Goal: Use online tool/utility: Utilize a website feature to perform a specific function

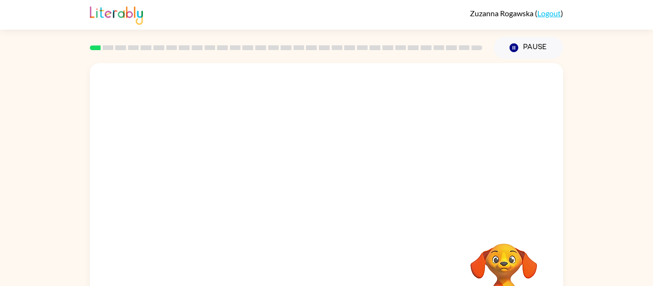
scroll to position [0, 0]
click at [207, 182] on video "Your browser must support playing .mp4 files to use Literably. Please try using…" at bounding box center [326, 143] width 473 height 161
click at [206, 182] on video "Your browser must support playing .mp4 files to use Literably. Please try using…" at bounding box center [326, 143] width 473 height 161
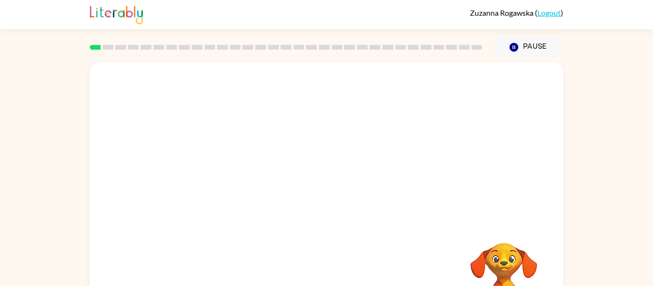
click at [206, 182] on video "Your browser must support playing .mp4 files to use Literably. Please try using…" at bounding box center [326, 143] width 473 height 161
click at [205, 183] on video "Your browser must support playing .mp4 files to use Literably. Please try using…" at bounding box center [326, 143] width 473 height 161
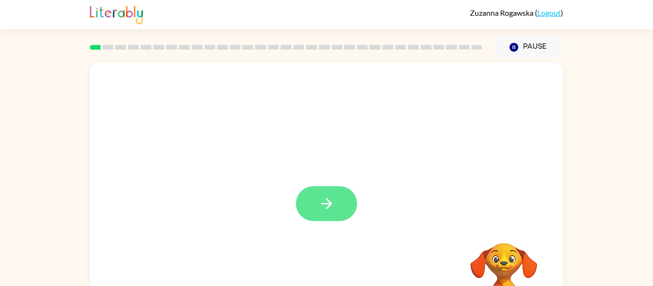
click at [355, 209] on button "button" at bounding box center [326, 203] width 61 height 35
click at [339, 210] on div at bounding box center [326, 203] width 61 height 35
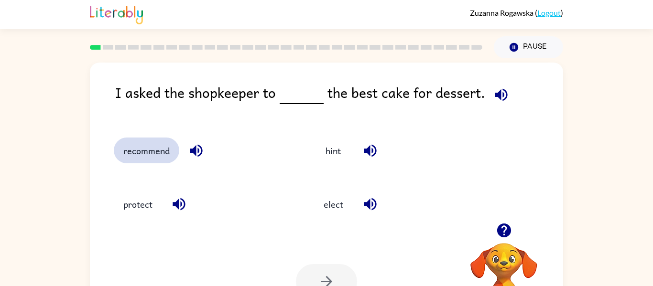
click at [162, 149] on button "recommend" at bounding box center [146, 151] width 65 height 26
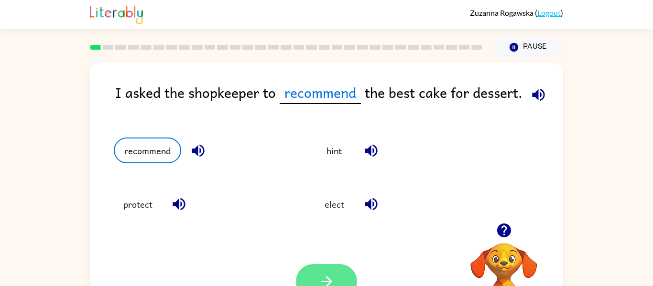
click at [309, 275] on button "button" at bounding box center [326, 281] width 61 height 35
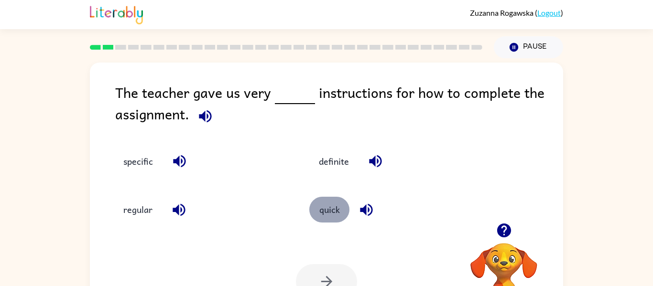
click at [327, 211] on button "quick" at bounding box center [329, 210] width 40 height 26
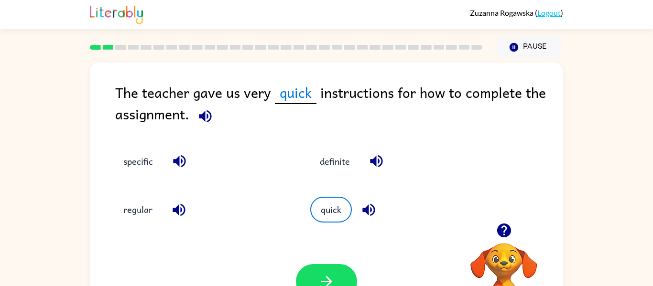
click at [330, 259] on div "Your browser must support playing .mp4 files to use Literably. Please try using…" at bounding box center [326, 282] width 473 height 108
click at [309, 270] on button "button" at bounding box center [326, 281] width 61 height 35
click at [309, 270] on div at bounding box center [326, 281] width 61 height 35
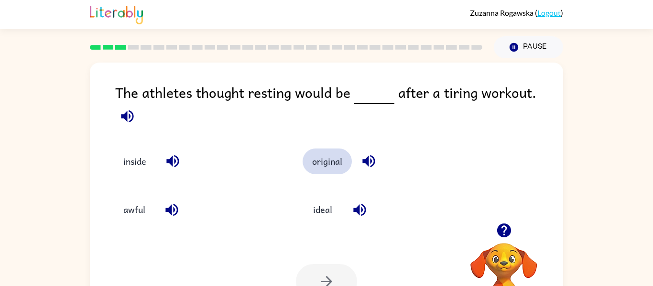
click at [333, 156] on button "original" at bounding box center [326, 162] width 49 height 26
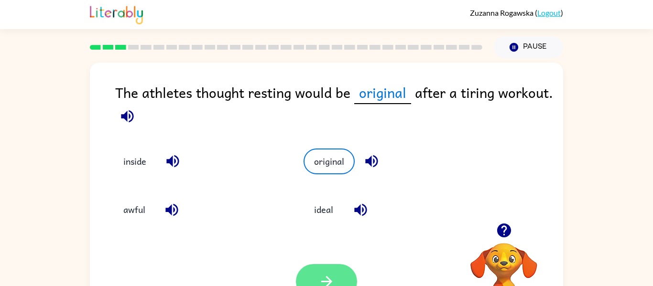
click at [339, 284] on button "button" at bounding box center [326, 281] width 61 height 35
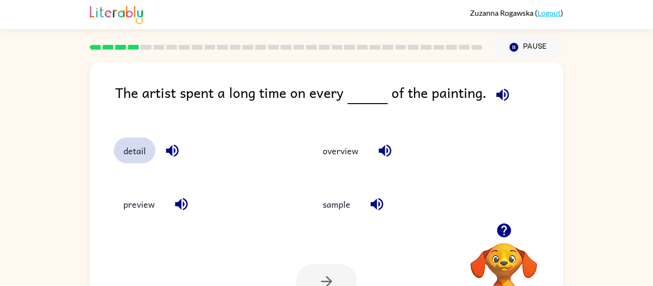
click at [126, 155] on button "detail" at bounding box center [135, 151] width 42 height 26
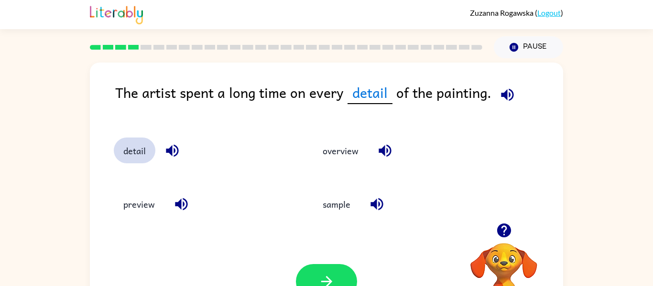
scroll to position [0, 0]
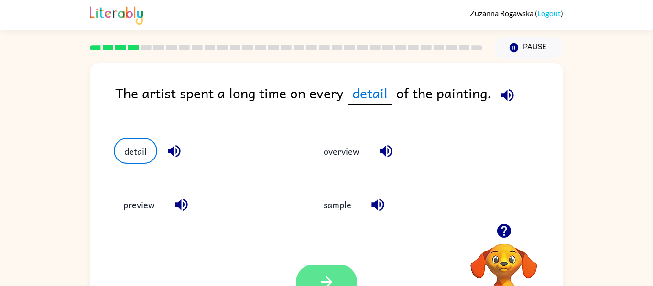
click at [328, 281] on icon "button" at bounding box center [326, 282] width 17 height 17
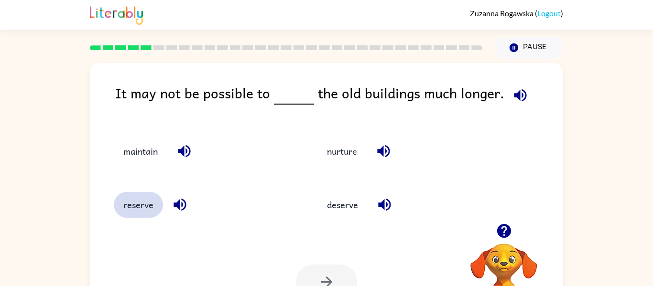
click at [132, 206] on button "reserve" at bounding box center [138, 205] width 49 height 26
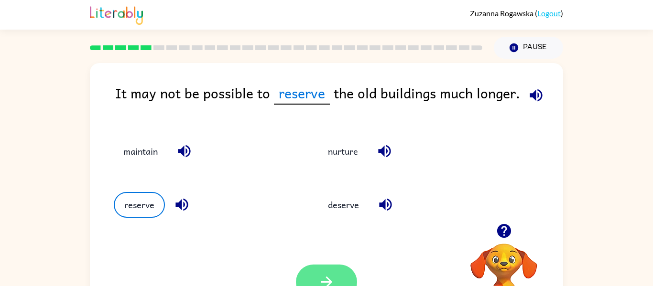
click at [328, 283] on icon "button" at bounding box center [326, 282] width 11 height 11
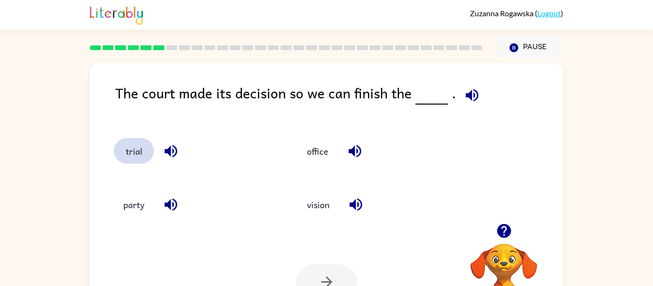
click at [120, 148] on button "trial" at bounding box center [134, 151] width 40 height 26
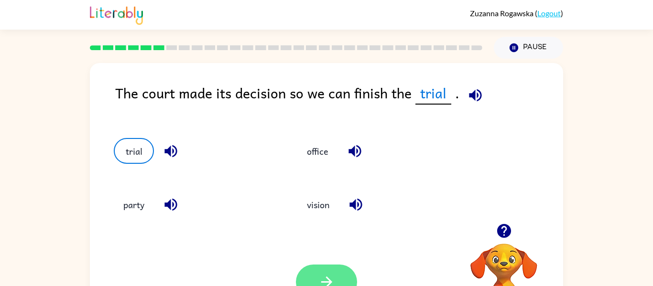
click at [330, 276] on icon "button" at bounding box center [326, 282] width 17 height 17
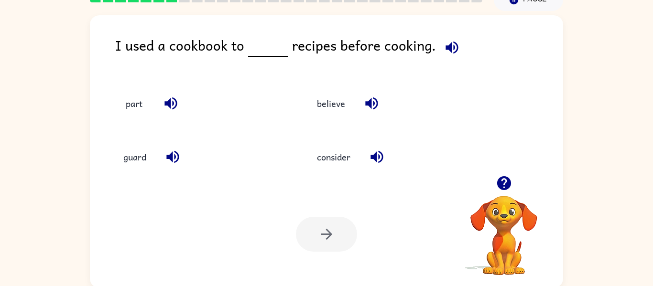
scroll to position [45, 0]
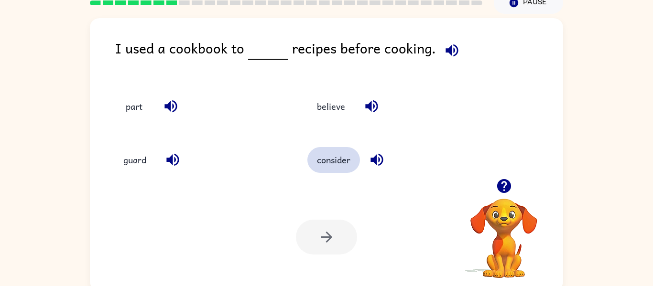
click at [335, 165] on button "consider" at bounding box center [333, 160] width 53 height 26
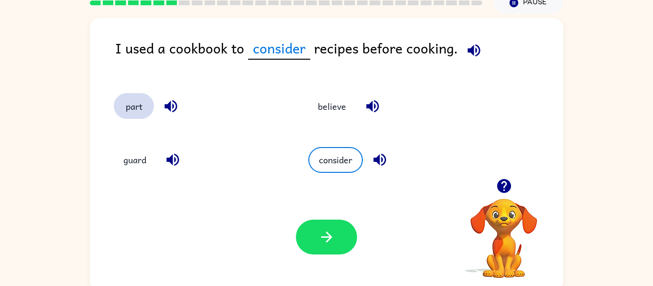
click at [138, 103] on button "part" at bounding box center [134, 106] width 40 height 26
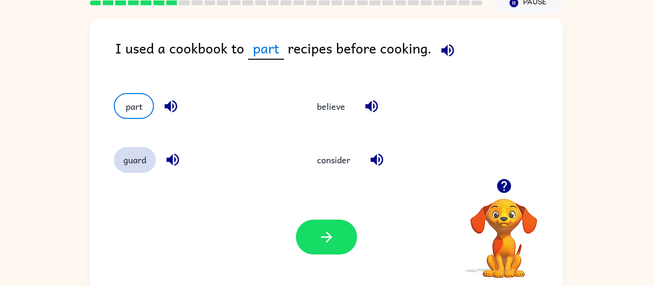
click at [136, 164] on button "guard" at bounding box center [135, 160] width 42 height 26
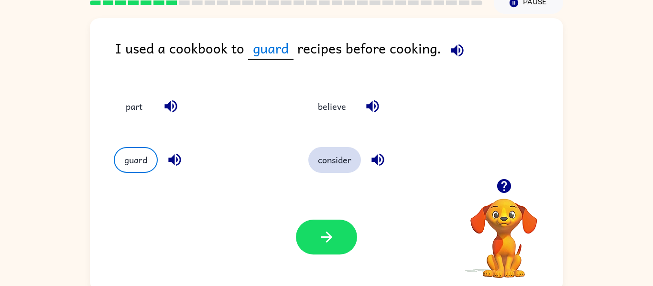
click at [326, 165] on button "consider" at bounding box center [334, 160] width 53 height 26
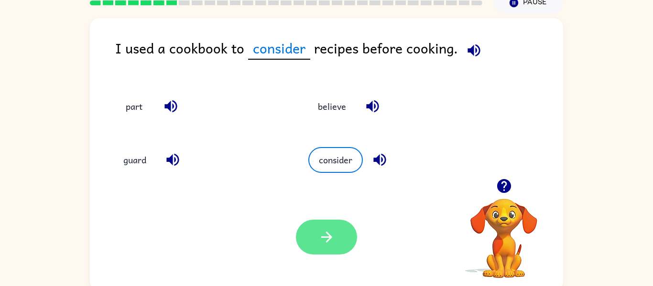
click at [323, 229] on icon "button" at bounding box center [326, 237] width 17 height 17
click at [327, 236] on div at bounding box center [326, 237] width 61 height 35
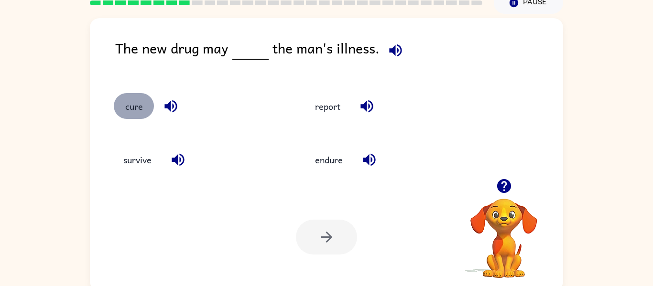
click at [142, 113] on button "cure" at bounding box center [134, 106] width 40 height 26
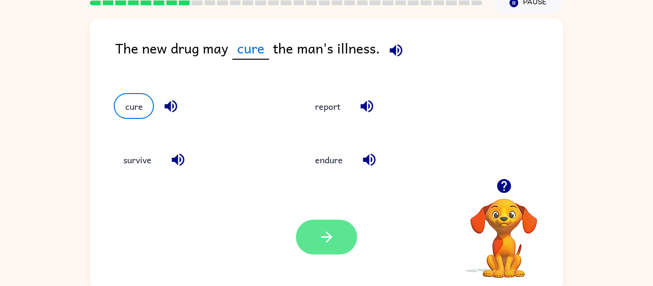
click at [310, 251] on button "button" at bounding box center [326, 237] width 61 height 35
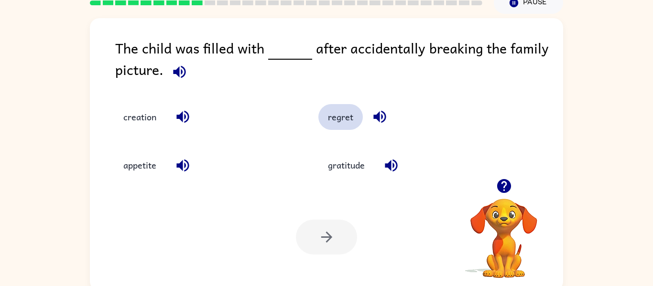
click at [338, 129] on button "regret" at bounding box center [340, 117] width 44 height 26
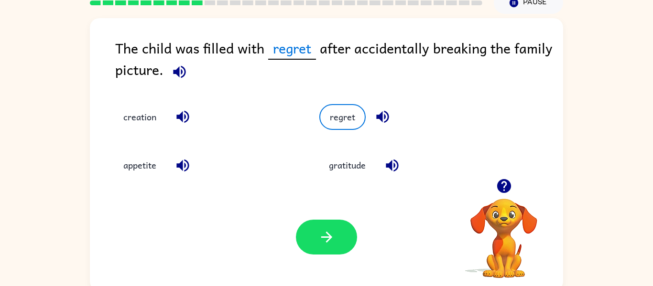
click at [323, 215] on div "Your browser must support playing .mp4 files to use Literably. Please try using…" at bounding box center [326, 237] width 473 height 108
click at [328, 237] on icon "button" at bounding box center [326, 237] width 17 height 17
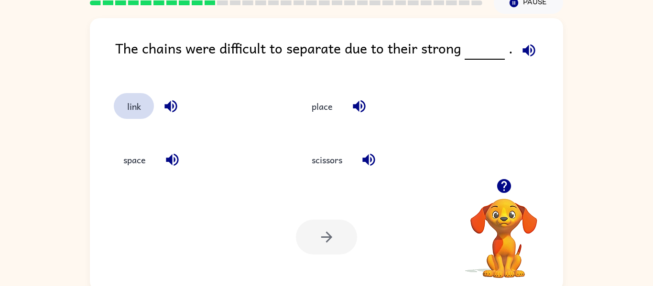
click at [138, 104] on button "link" at bounding box center [134, 106] width 40 height 26
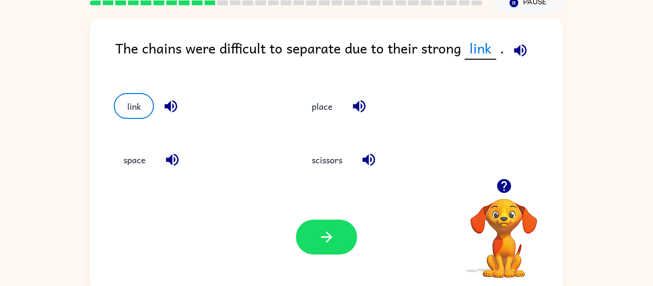
click at [314, 268] on div "Your browser must support playing .mp4 files to use Literably. Please try using…" at bounding box center [326, 237] width 473 height 108
click at [333, 222] on button "button" at bounding box center [326, 237] width 61 height 35
click at [326, 228] on div at bounding box center [326, 237] width 61 height 35
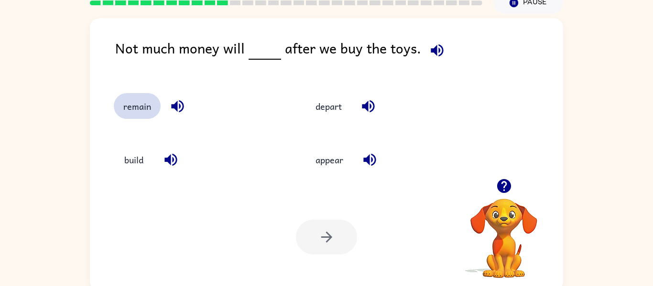
click at [151, 109] on button "remain" at bounding box center [137, 106] width 47 height 26
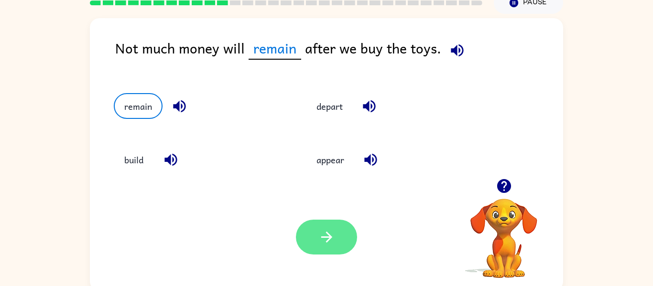
click at [318, 245] on icon "button" at bounding box center [326, 237] width 17 height 17
click at [349, 243] on div at bounding box center [326, 237] width 61 height 35
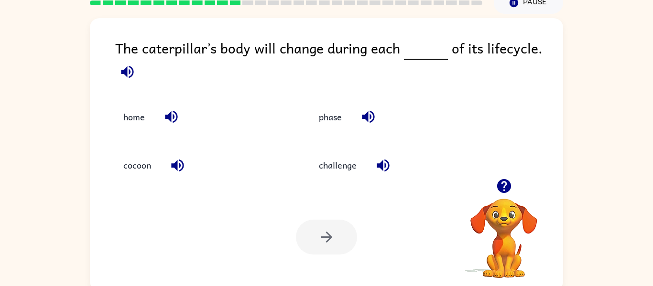
click at [350, 125] on div "phase" at bounding box center [395, 117] width 173 height 26
click at [335, 126] on button "phase" at bounding box center [330, 117] width 42 height 26
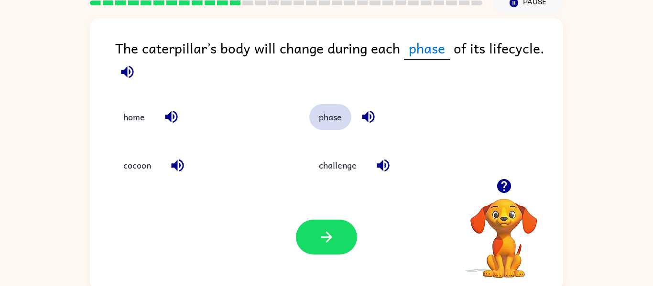
scroll to position [50, 0]
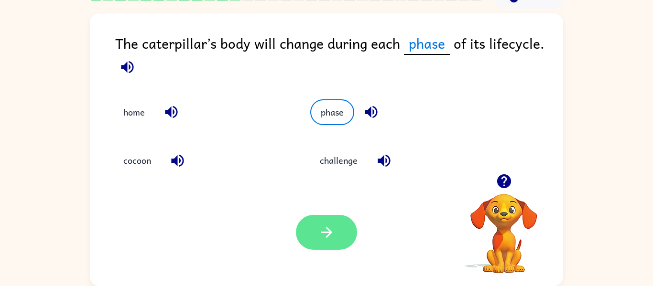
click at [353, 235] on button "button" at bounding box center [326, 232] width 61 height 35
click at [343, 235] on div at bounding box center [326, 232] width 61 height 35
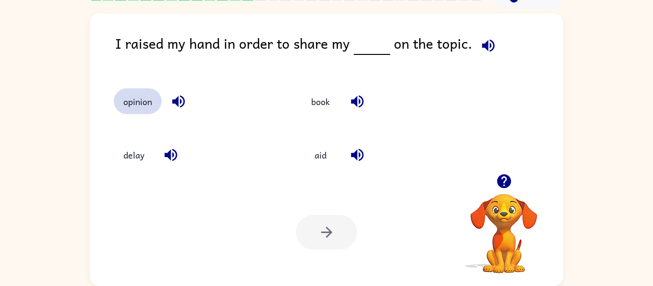
click at [152, 101] on button "opinion" at bounding box center [138, 101] width 48 height 26
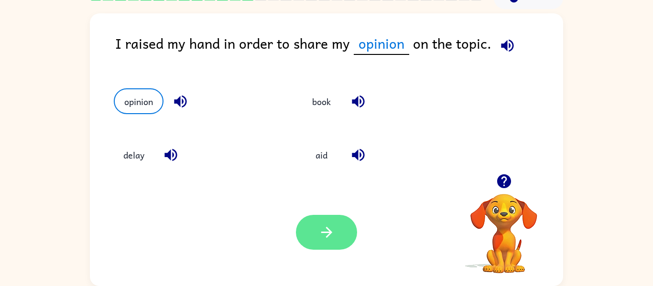
click at [330, 228] on icon "button" at bounding box center [326, 232] width 17 height 17
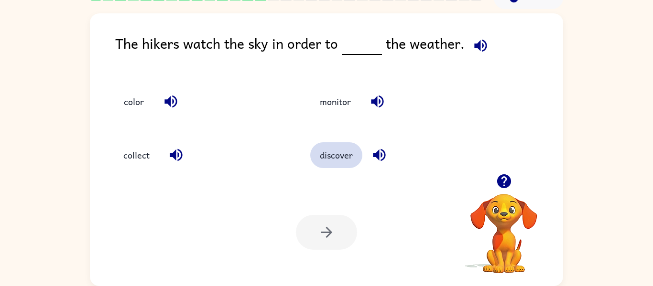
click at [329, 153] on button "discover" at bounding box center [336, 155] width 52 height 26
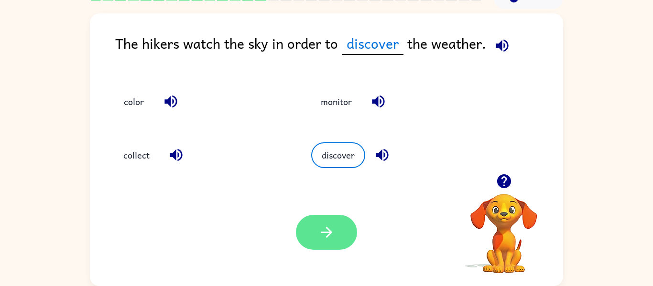
click at [332, 248] on button "button" at bounding box center [326, 232] width 61 height 35
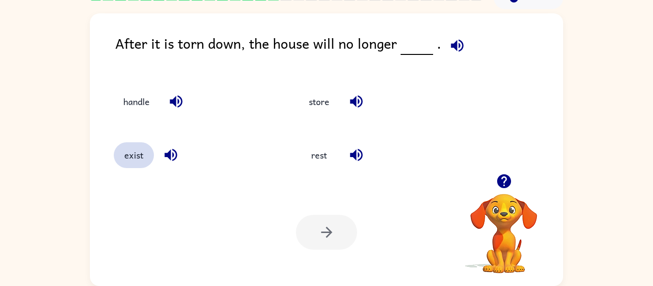
click at [116, 153] on button "exist" at bounding box center [134, 155] width 40 height 26
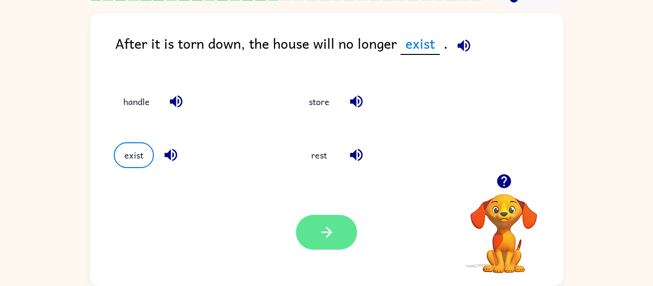
click at [337, 243] on button "button" at bounding box center [326, 232] width 61 height 35
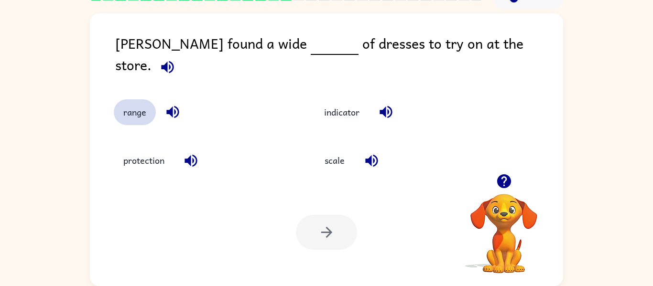
click at [130, 105] on button "range" at bounding box center [135, 112] width 42 height 26
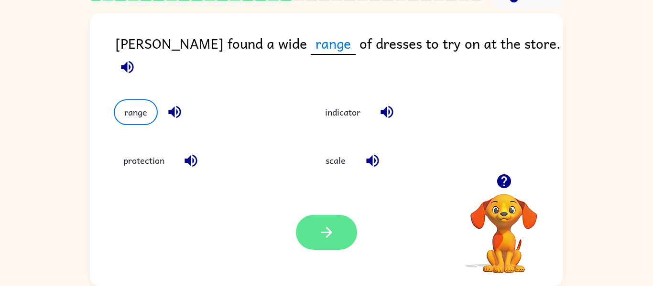
click at [326, 226] on icon "button" at bounding box center [326, 232] width 17 height 17
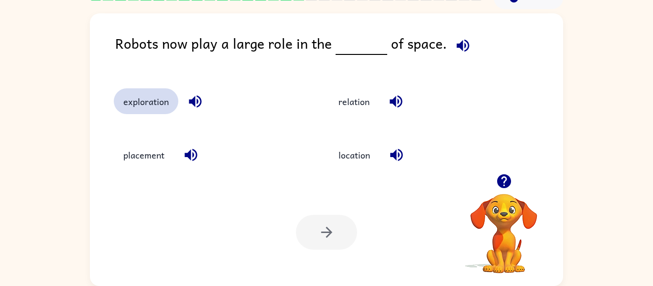
click at [145, 106] on button "exploration" at bounding box center [146, 101] width 65 height 26
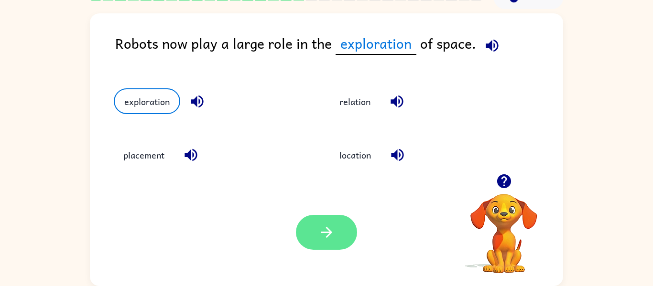
click at [329, 219] on button "button" at bounding box center [326, 232] width 61 height 35
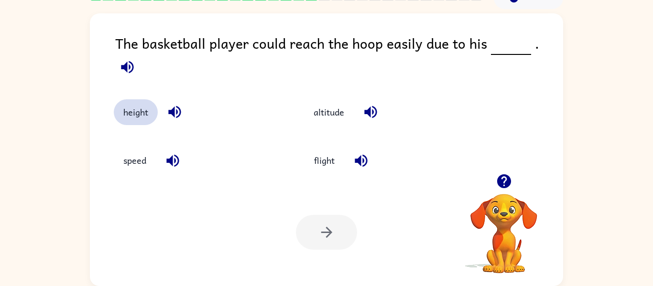
click at [136, 100] on button "height" at bounding box center [136, 112] width 44 height 26
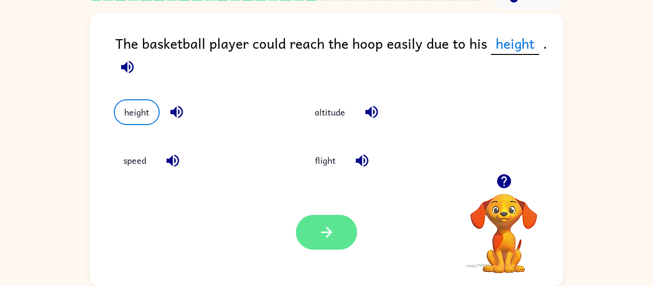
click at [336, 222] on button "button" at bounding box center [326, 232] width 61 height 35
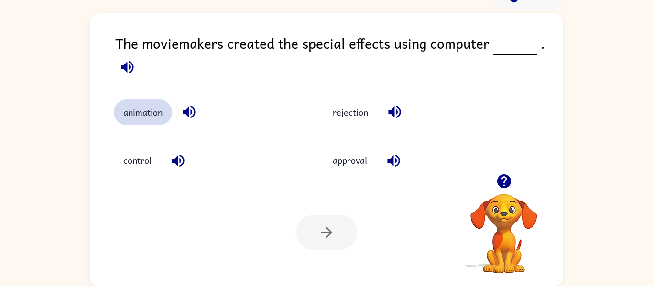
click at [137, 115] on button "animation" at bounding box center [143, 112] width 58 height 26
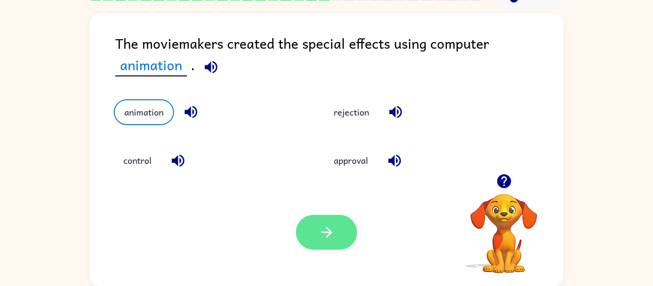
click at [311, 248] on button "button" at bounding box center [326, 232] width 61 height 35
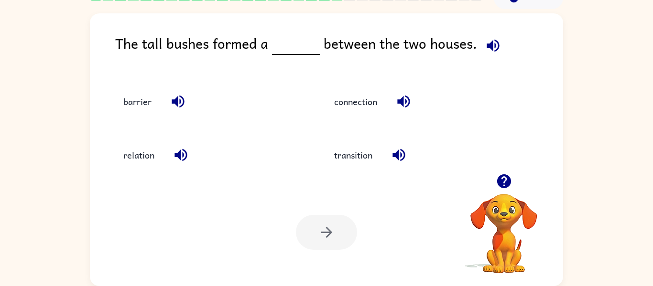
click at [509, 184] on icon "button" at bounding box center [503, 181] width 14 height 14
click at [140, 91] on button "barrier" at bounding box center [137, 101] width 47 height 26
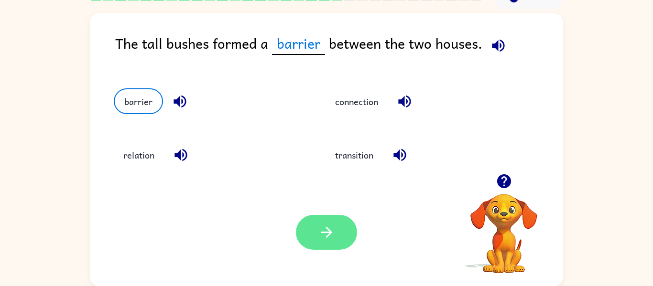
click at [332, 232] on icon "button" at bounding box center [326, 232] width 17 height 17
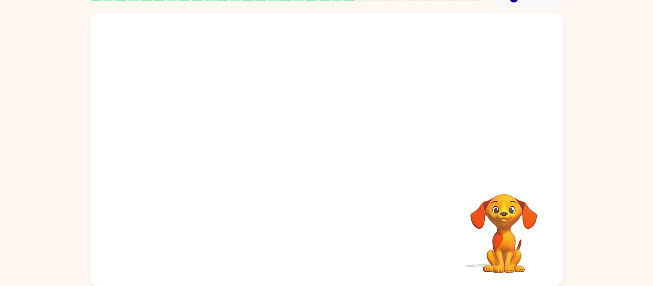
click at [240, 145] on video "Your browser must support playing .mp4 files to use Literably. Please try using…" at bounding box center [326, 93] width 473 height 161
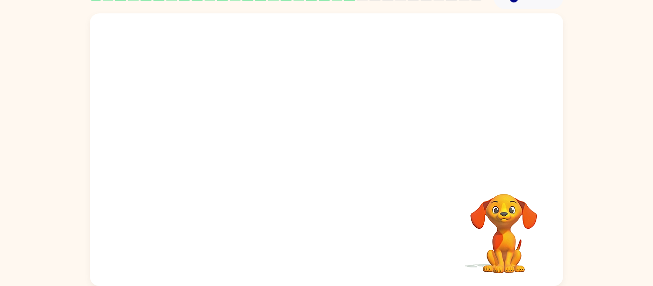
click at [240, 145] on video "Your browser must support playing .mp4 files to use Literably. Please try using…" at bounding box center [326, 93] width 473 height 161
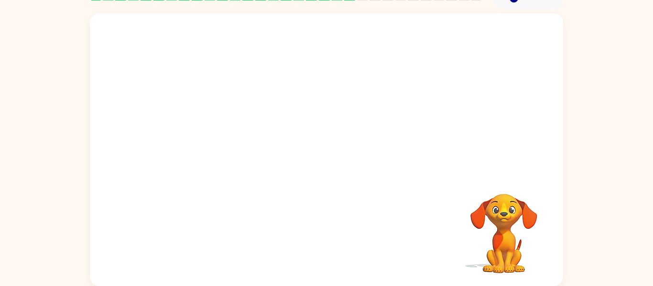
click at [240, 145] on video "Your browser must support playing .mp4 files to use Literably. Please try using…" at bounding box center [326, 93] width 473 height 161
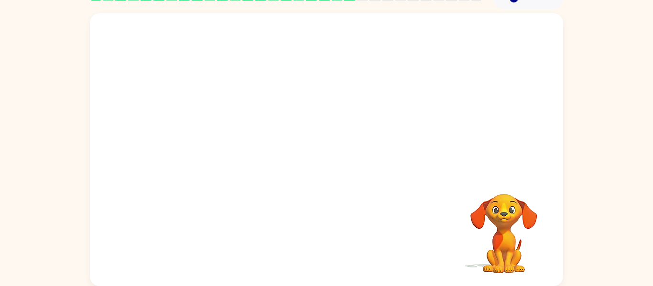
click at [240, 145] on video "Your browser must support playing .mp4 files to use Literably. Please try using…" at bounding box center [326, 93] width 473 height 161
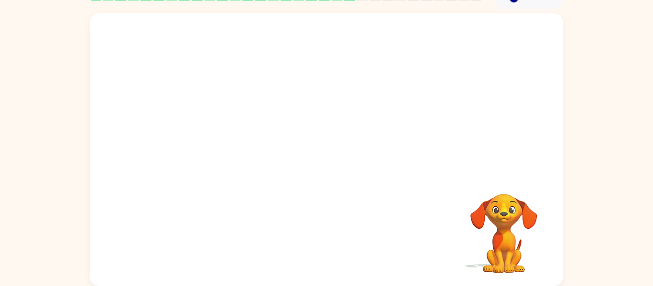
click at [240, 145] on video "Your browser must support playing .mp4 files to use Literably. Please try using…" at bounding box center [326, 93] width 473 height 161
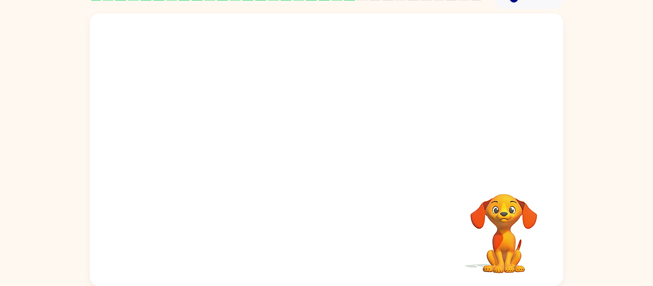
click at [240, 145] on video "Your browser must support playing .mp4 files to use Literably. Please try using…" at bounding box center [326, 93] width 473 height 161
click at [260, 145] on video "Your browser must support playing .mp4 files to use Literably. Please try using…" at bounding box center [326, 93] width 473 height 161
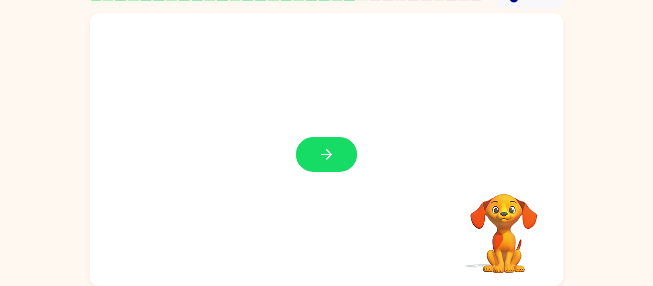
click at [358, 171] on div at bounding box center [326, 149] width 473 height 273
click at [335, 140] on button "button" at bounding box center [326, 154] width 61 height 35
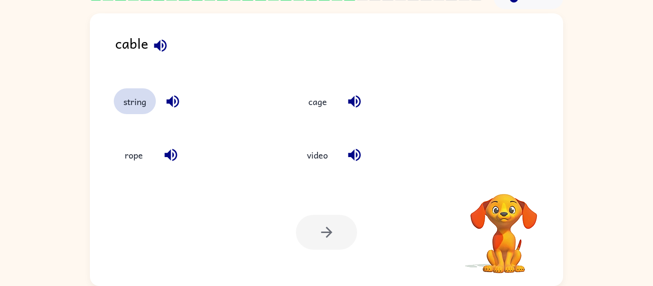
click at [126, 109] on button "string" at bounding box center [135, 101] width 42 height 26
click at [130, 99] on button "string" at bounding box center [135, 101] width 42 height 26
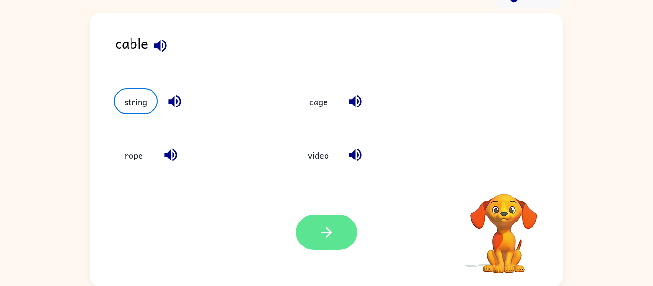
click at [313, 234] on button "button" at bounding box center [326, 232] width 61 height 35
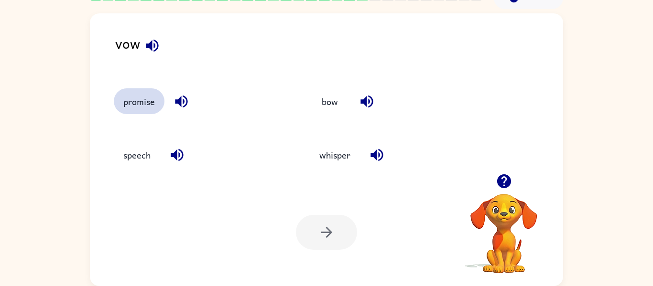
click at [135, 103] on button "promise" at bounding box center [139, 101] width 51 height 26
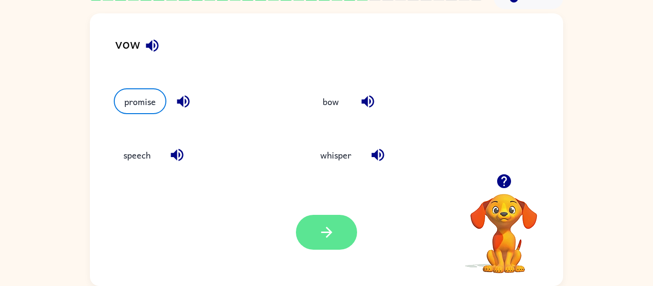
click at [318, 242] on button "button" at bounding box center [326, 232] width 61 height 35
click at [318, 219] on div at bounding box center [326, 232] width 61 height 35
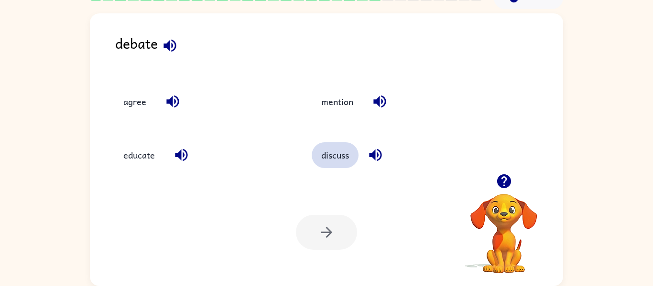
click at [337, 153] on button "discuss" at bounding box center [335, 155] width 47 height 26
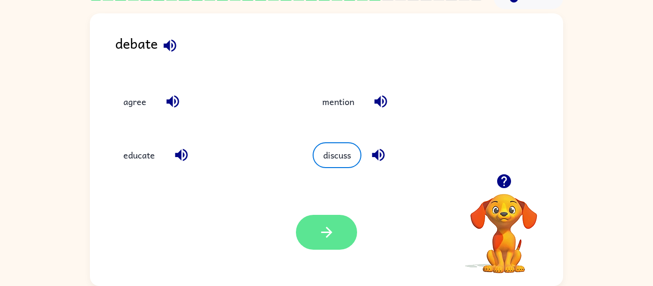
click at [323, 224] on icon "button" at bounding box center [326, 232] width 17 height 17
click at [337, 216] on div at bounding box center [326, 232] width 61 height 35
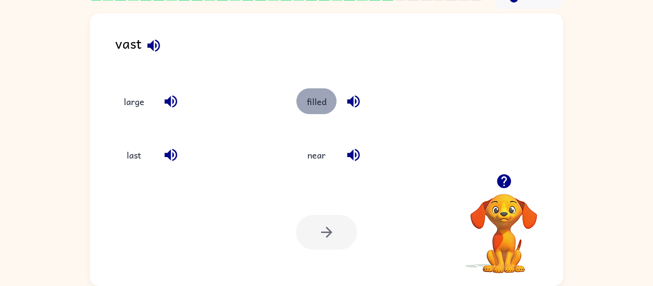
click at [324, 91] on button "filled" at bounding box center [316, 101] width 40 height 26
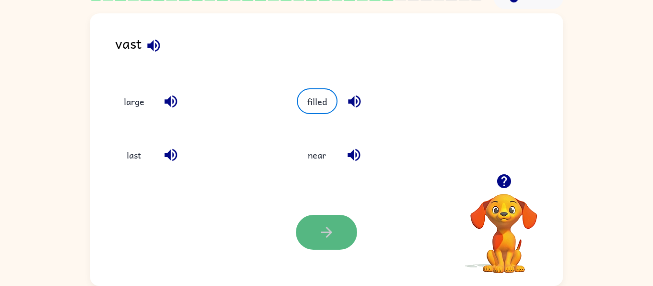
click at [321, 229] on icon "button" at bounding box center [326, 232] width 17 height 17
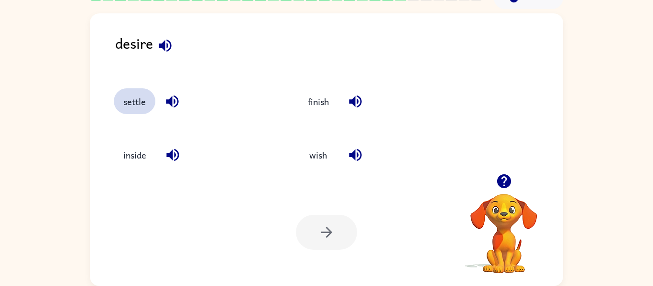
click at [147, 101] on button "settle" at bounding box center [135, 101] width 42 height 26
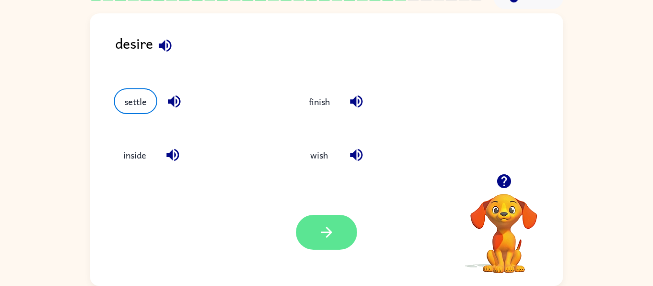
click at [322, 227] on icon "button" at bounding box center [326, 232] width 17 height 17
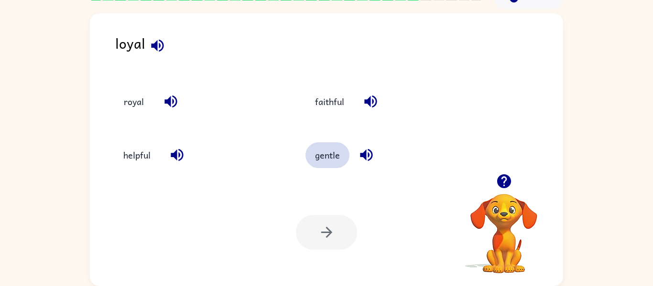
click at [333, 167] on button "gentle" at bounding box center [327, 155] width 44 height 26
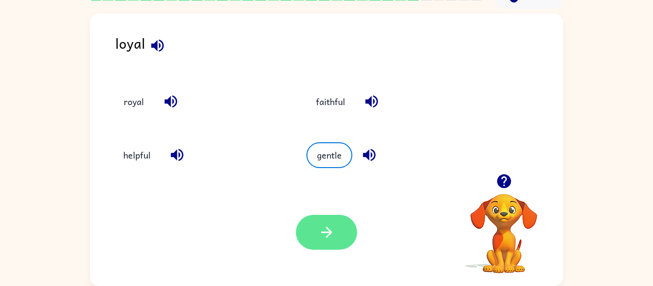
click at [313, 237] on button "button" at bounding box center [326, 232] width 61 height 35
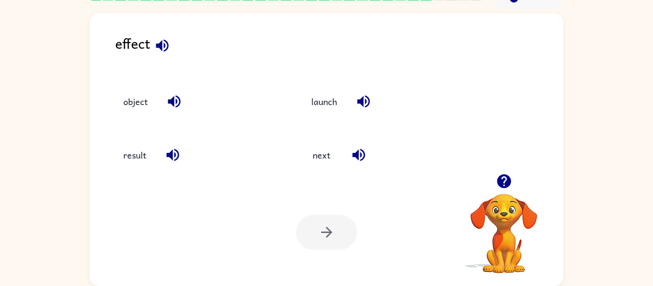
click at [162, 157] on button "button" at bounding box center [173, 155] width 24 height 24
click at [163, 151] on button "button" at bounding box center [173, 155] width 24 height 24
click at [154, 157] on button "result" at bounding box center [135, 155] width 42 height 26
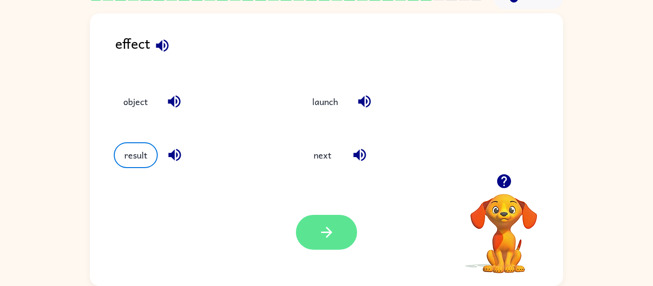
click at [339, 239] on button "button" at bounding box center [326, 232] width 61 height 35
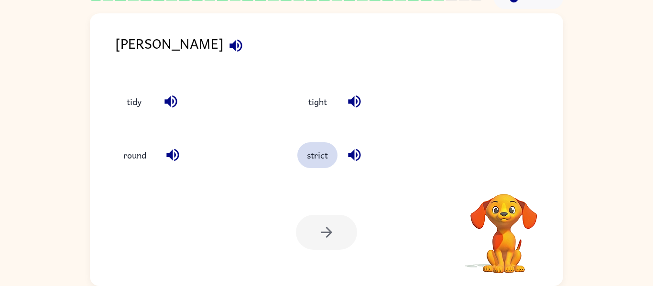
click at [313, 157] on button "strict" at bounding box center [317, 155] width 40 height 26
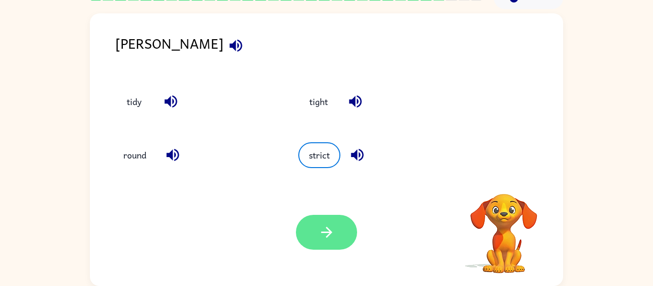
click at [341, 222] on button "button" at bounding box center [326, 232] width 61 height 35
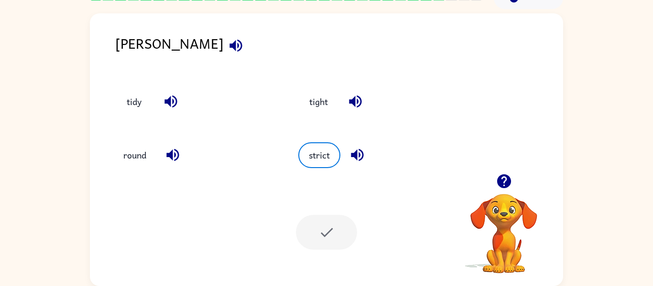
click at [337, 227] on div at bounding box center [326, 232] width 61 height 35
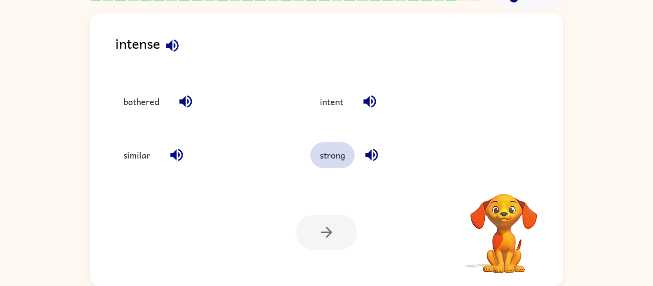
click at [349, 166] on button "strong" at bounding box center [332, 155] width 44 height 26
click at [347, 160] on button "strong" at bounding box center [332, 155] width 44 height 26
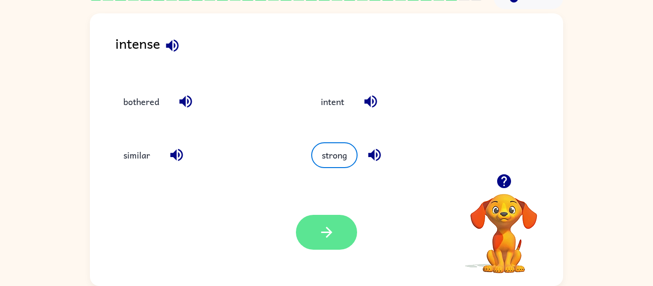
click at [318, 241] on button "button" at bounding box center [326, 232] width 61 height 35
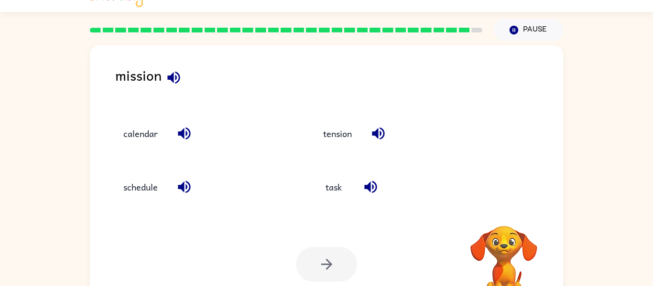
scroll to position [18, 0]
click at [343, 190] on button "task" at bounding box center [333, 187] width 40 height 26
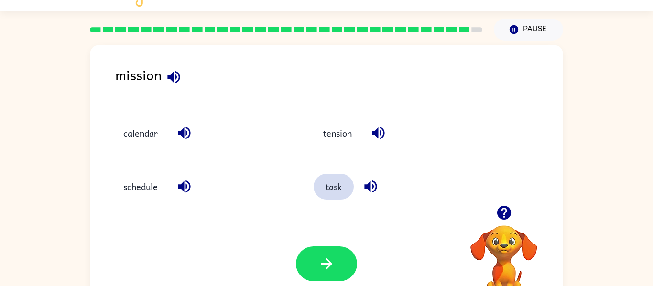
scroll to position [19, 0]
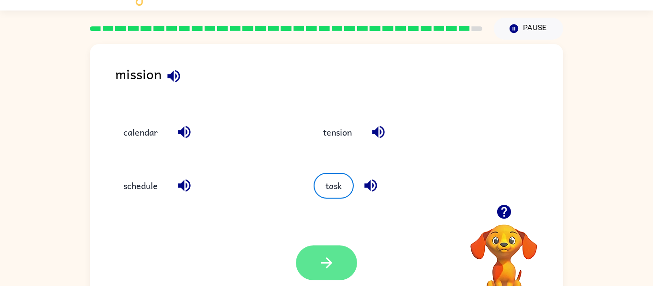
click at [326, 258] on icon "button" at bounding box center [326, 263] width 17 height 17
